Goal: Transaction & Acquisition: Book appointment/travel/reservation

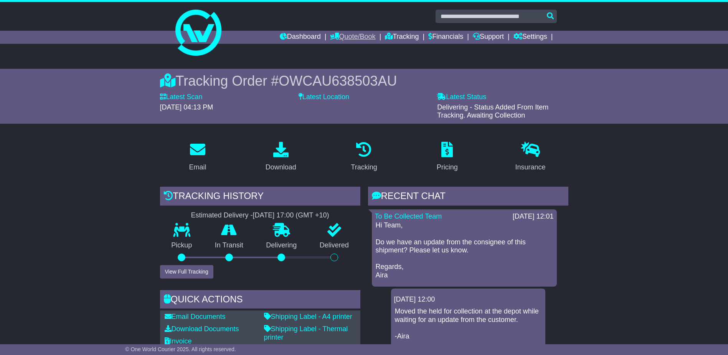
click at [351, 36] on link "Quote/Book" at bounding box center [352, 37] width 45 height 13
click at [338, 48] on link "Domestic" at bounding box center [361, 50] width 61 height 8
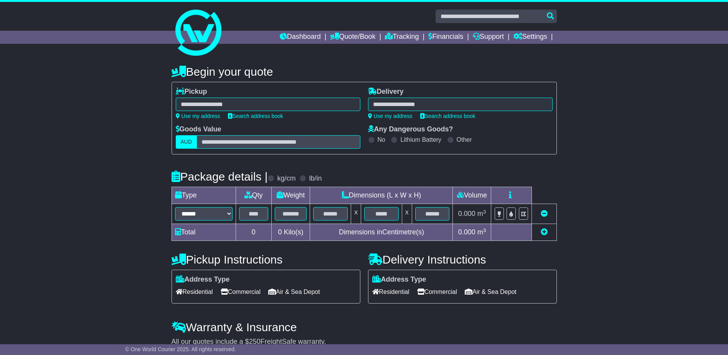
select select
